Goal: Information Seeking & Learning: Understand process/instructions

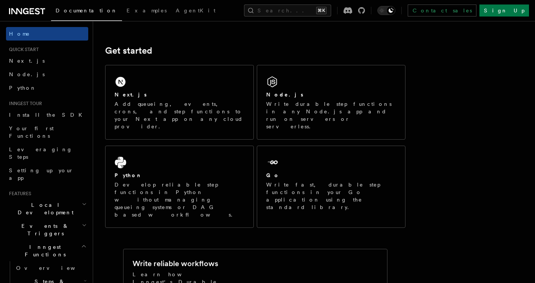
scroll to position [69, 0]
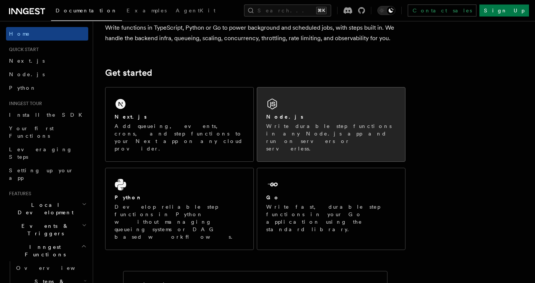
click at [331, 135] on p "Write durable step functions in any Node.js app and run on servers or serverles…" at bounding box center [331, 137] width 130 height 30
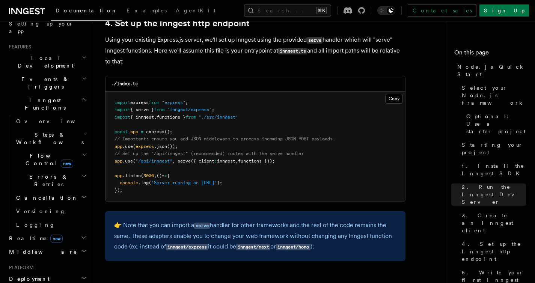
scroll to position [1346, 0]
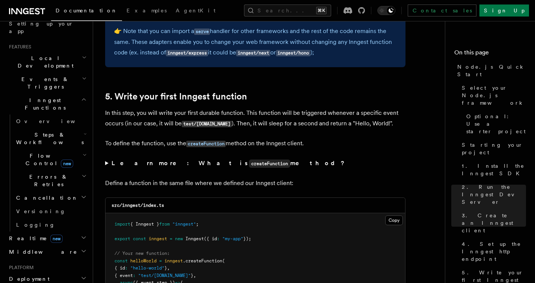
click at [65, 128] on h2 "Steps & Workflows" at bounding box center [50, 138] width 75 height 21
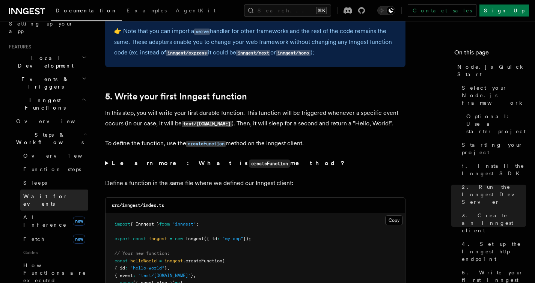
click at [57, 192] on span "Wait for events" at bounding box center [55, 199] width 65 height 15
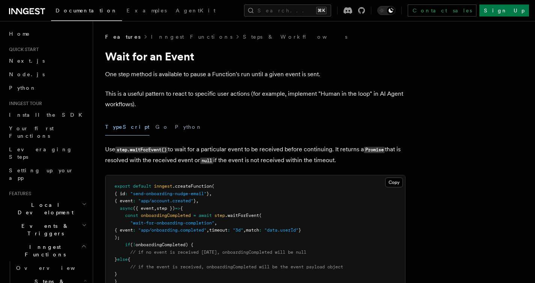
click at [81, 243] on icon "button" at bounding box center [84, 246] width 6 height 6
